Goal: Check status: Check status

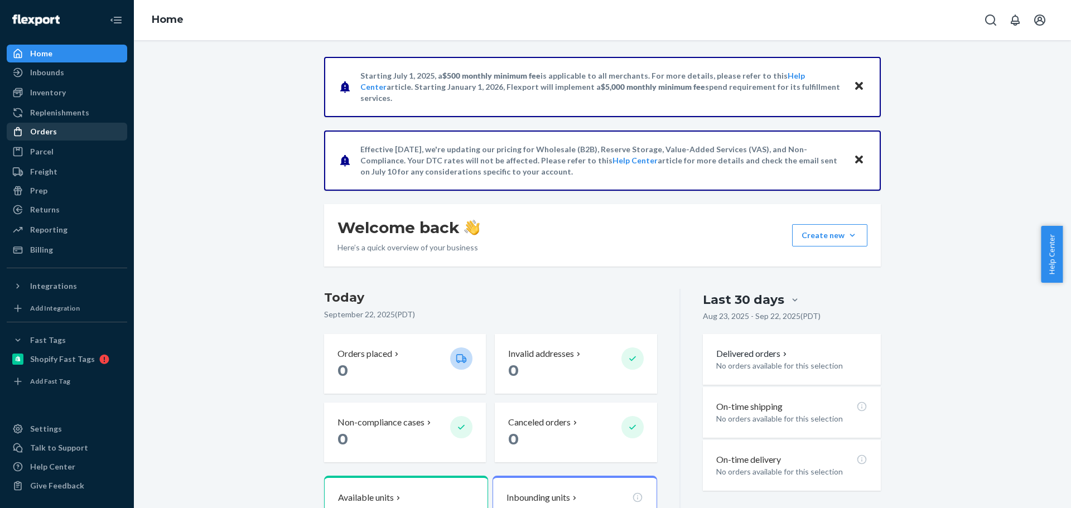
click at [52, 136] on div "Orders" at bounding box center [43, 131] width 27 height 11
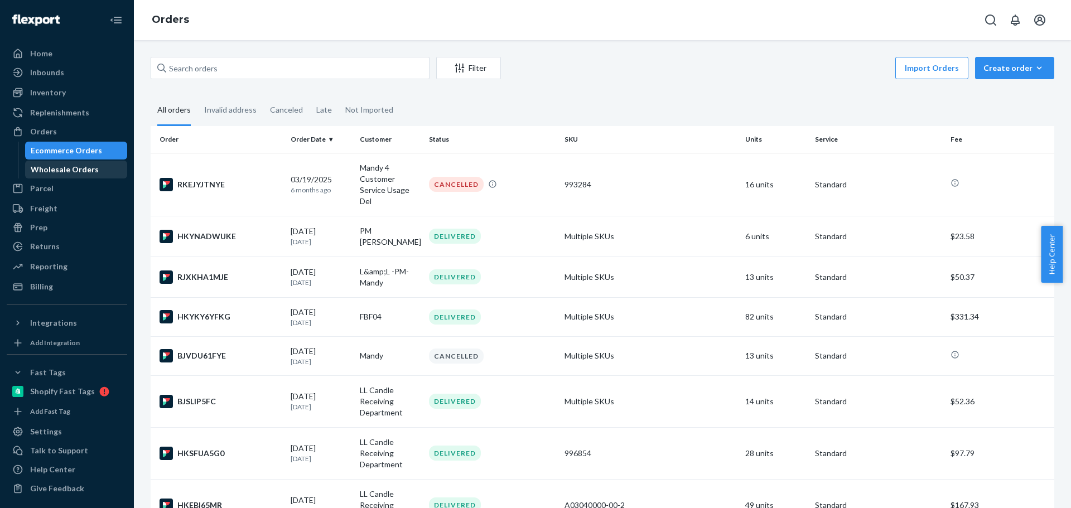
click at [75, 172] on div "Wholesale Orders" at bounding box center [65, 169] width 68 height 11
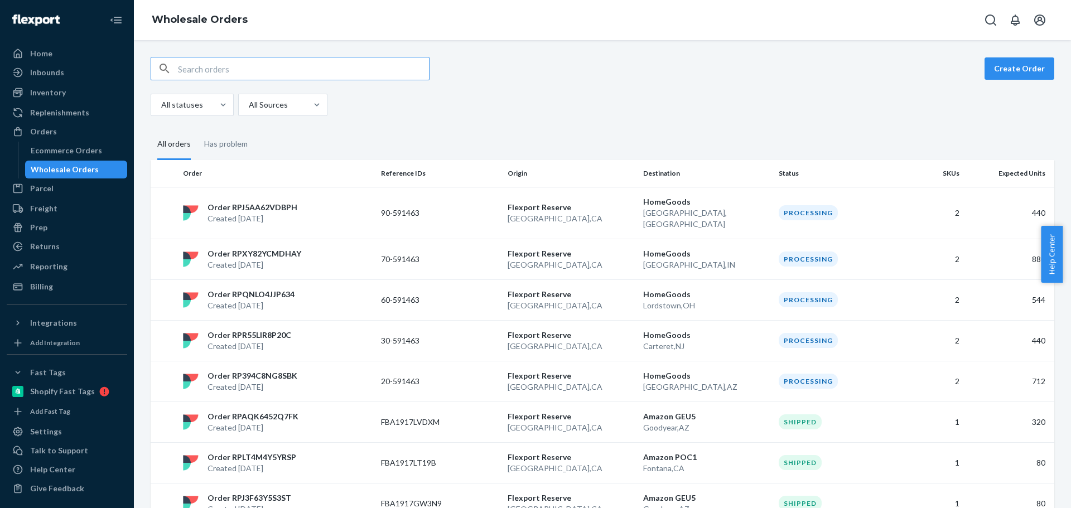
click at [366, 70] on input "text" at bounding box center [303, 68] width 251 height 22
paste input "RPV83IWZSFSKM"
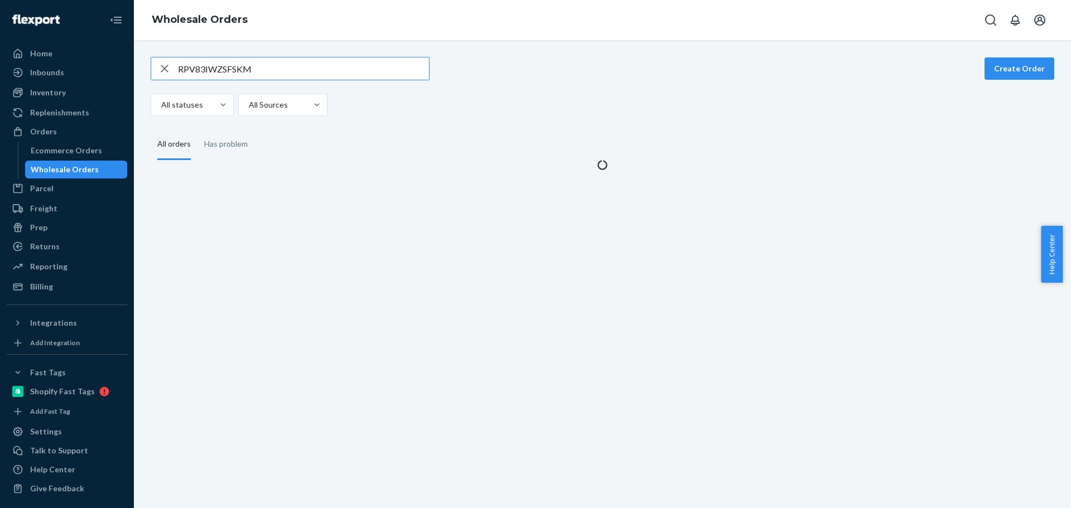
type input "RPV83IWZSFSKM"
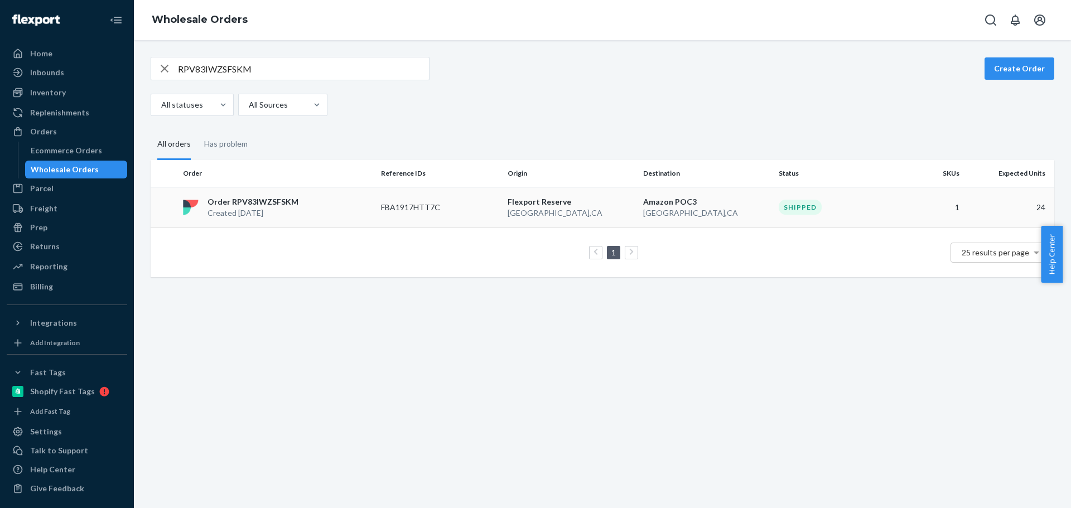
click at [300, 199] on div "Order RPV83IWZSFSKM Created [DATE]" at bounding box center [277, 207] width 198 height 22
click at [374, 74] on input "RPV83IWZSFSKM" at bounding box center [303, 68] width 251 height 22
click at [361, 74] on input "RPGJIG8C2B47E" at bounding box center [303, 68] width 251 height 22
click at [360, 74] on input "RPGJIG8C2B47E" at bounding box center [303, 68] width 251 height 22
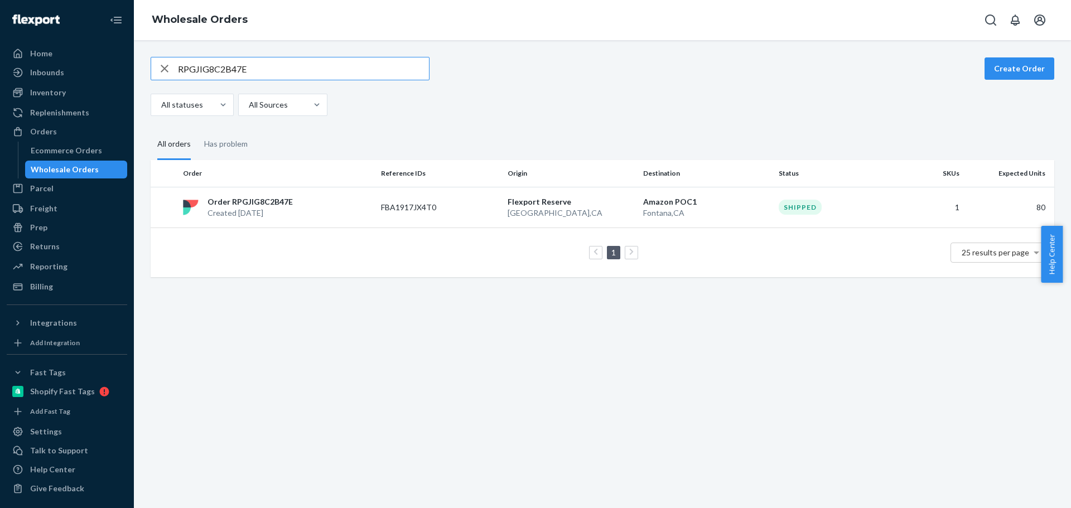
paste input "T3SKKX9RA6O"
click at [365, 64] on input "RPT3SKKX9RA6O" at bounding box center [303, 68] width 251 height 22
paste input "J3F63Y5S3ST"
click at [245, 74] on input "RPJ3F63Y5S3ST" at bounding box center [303, 68] width 251 height 22
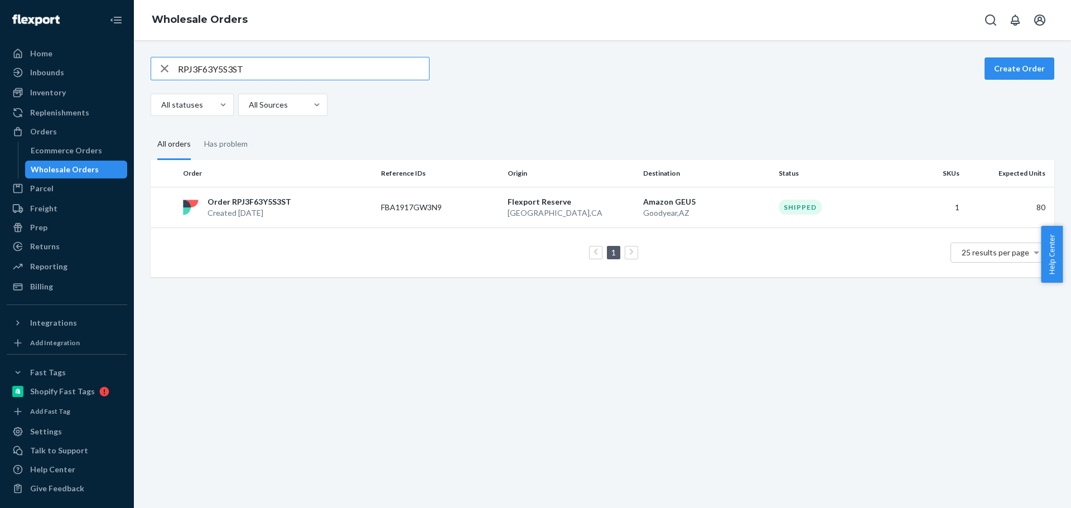
click at [245, 74] on input "RPJ3F63Y5S3ST" at bounding box center [303, 68] width 251 height 22
paste input "LT4M4Y5YRSP"
click at [255, 69] on input "RPLT4M4Y5YRSP" at bounding box center [303, 68] width 251 height 22
paste input "AQK6452Q7FK"
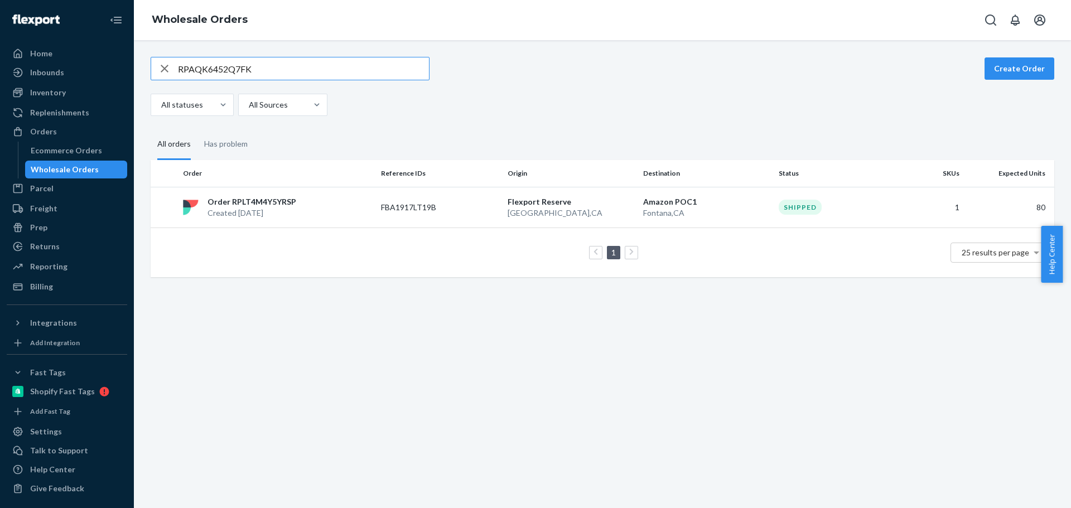
type input "RPAQK6452Q7FK"
